Goal: Information Seeking & Learning: Learn about a topic

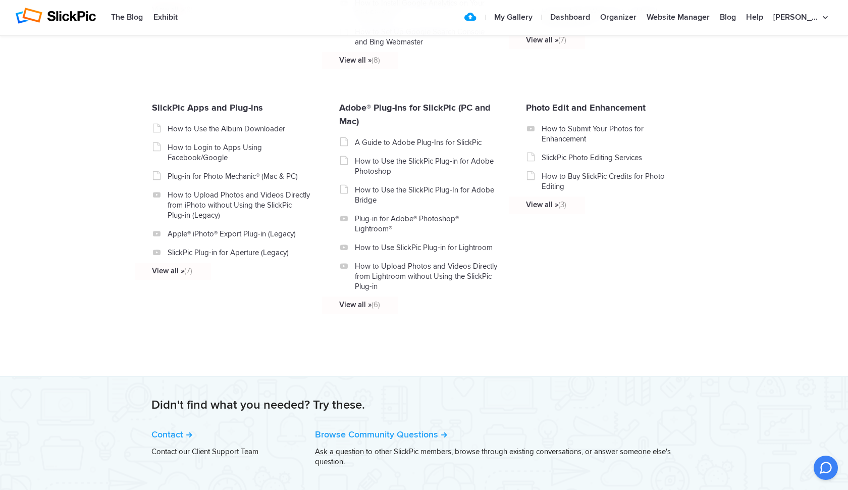
scroll to position [1067, 0]
click at [178, 113] on link "SlickPic Apps and Plug-ins" at bounding box center [207, 106] width 111 height 11
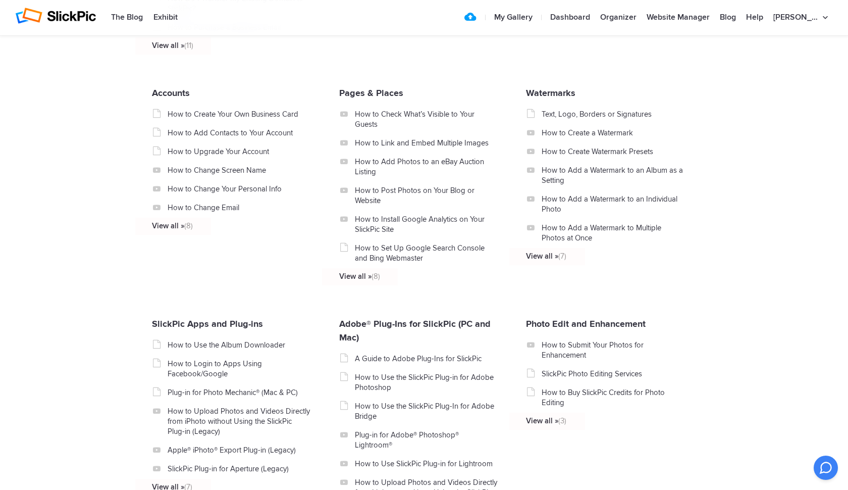
scroll to position [846, 0]
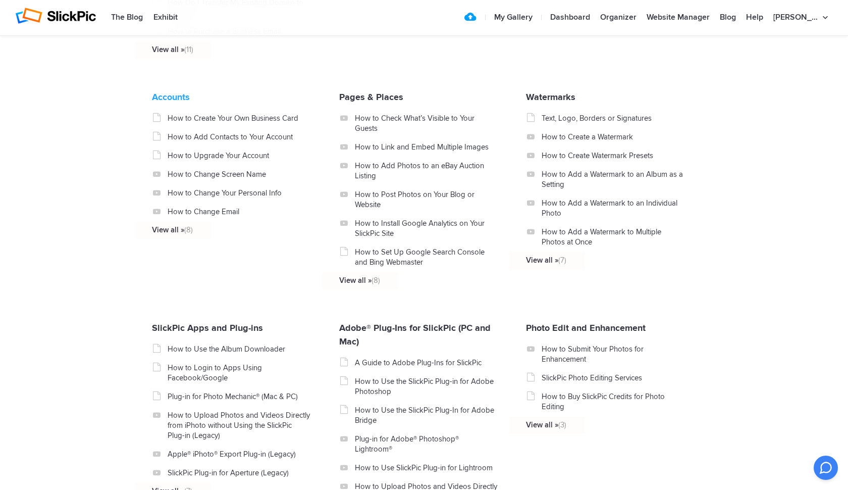
click at [174, 102] on link "Accounts" at bounding box center [171, 96] width 38 height 11
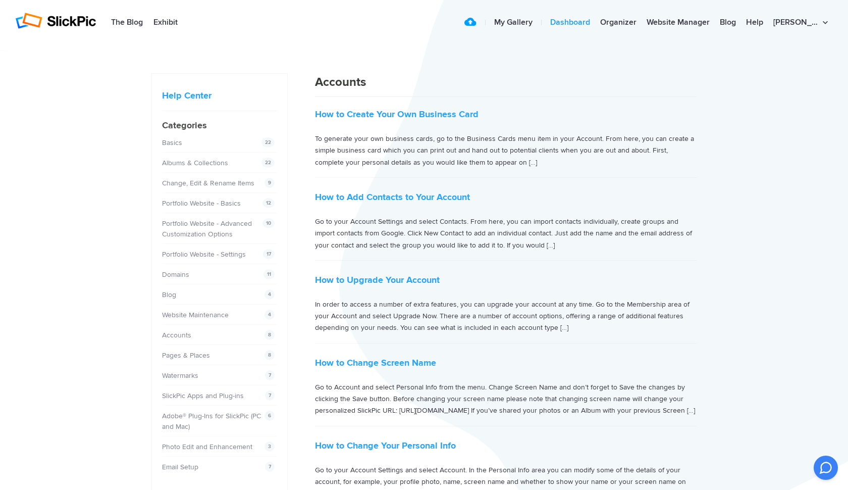
click at [595, 20] on link "Dashboard" at bounding box center [570, 23] width 50 height 20
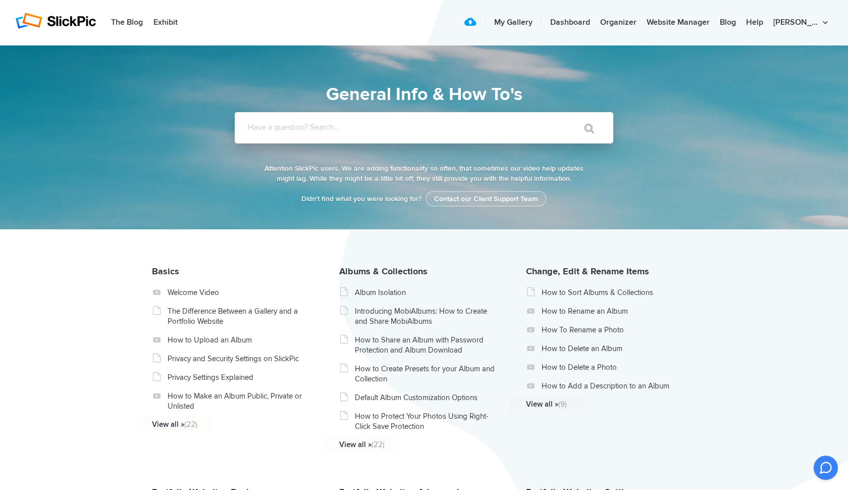
click at [509, 134] on input "Have a question? Search..." at bounding box center [403, 127] width 337 height 31
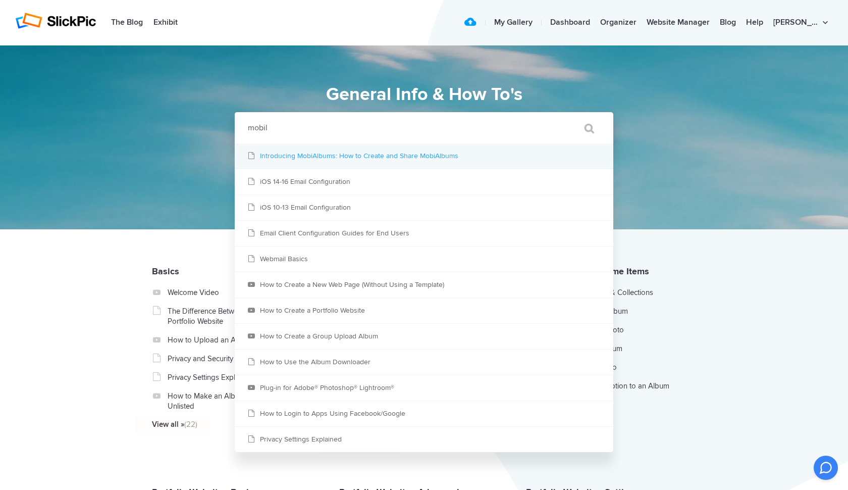
type input "mobil"
click at [416, 155] on link "Introducing MobiAlbums: How to Create and Share MobiAlbums" at bounding box center [424, 155] width 379 height 25
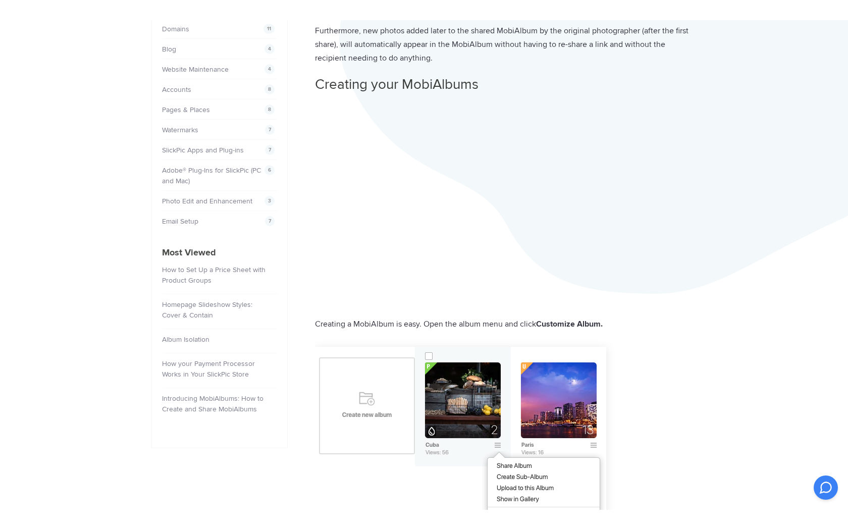
scroll to position [268, 0]
